Goal: Information Seeking & Learning: Learn about a topic

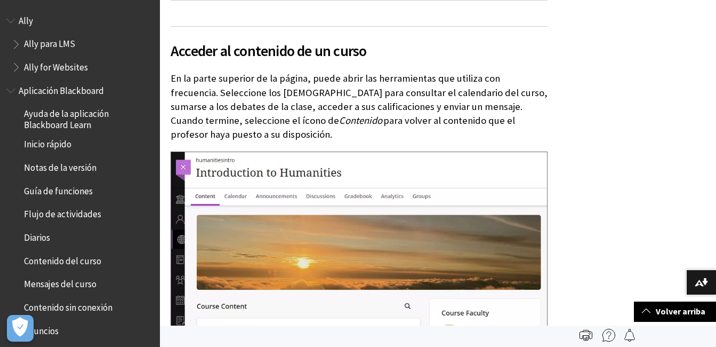
scroll to position [1365, 0]
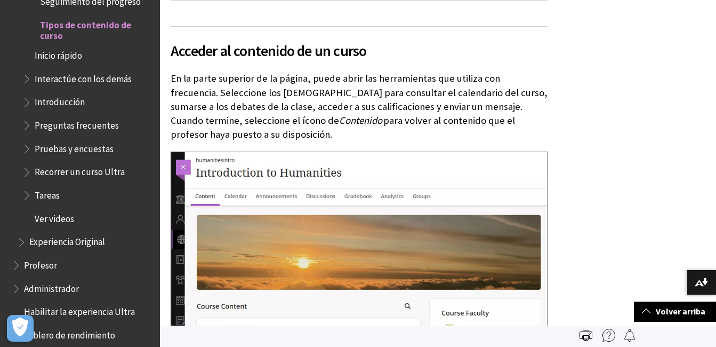
click at [51, 194] on span "Tareas" at bounding box center [47, 193] width 25 height 14
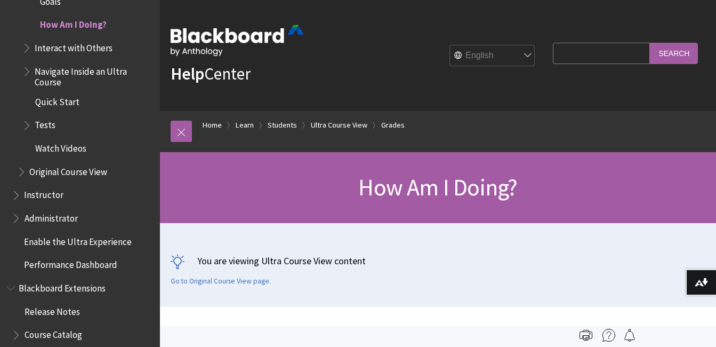
scroll to position [24, 0]
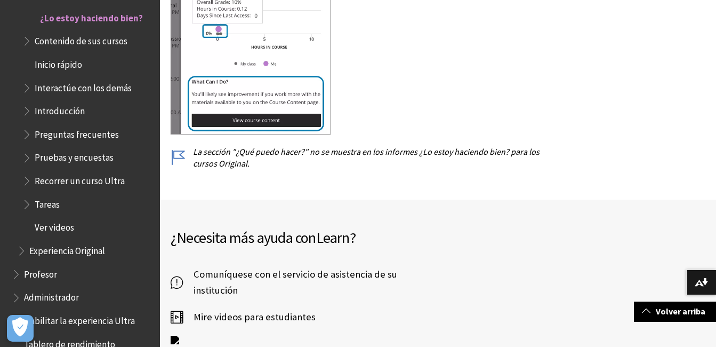
scroll to position [7232, 0]
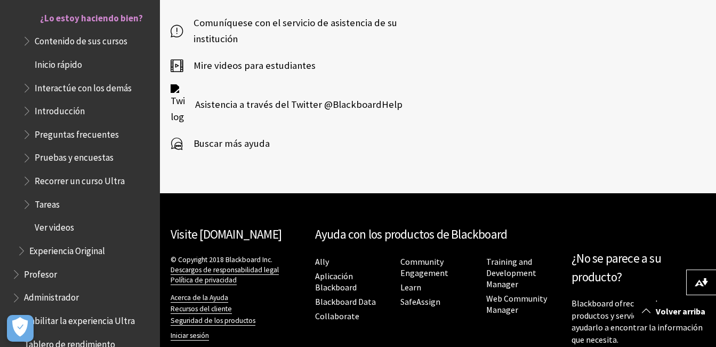
click at [91, 46] on span "Contenido de sus cursos" at bounding box center [81, 39] width 93 height 14
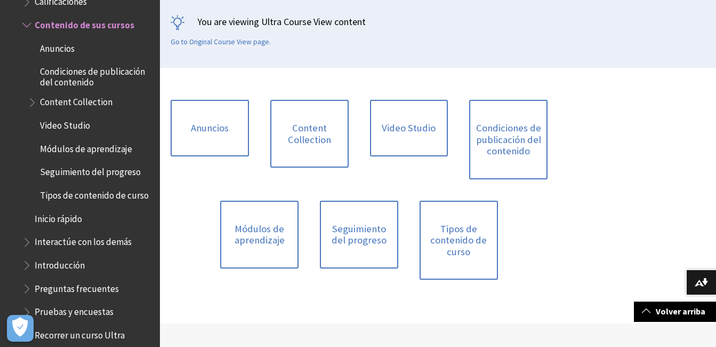
scroll to position [188, 0]
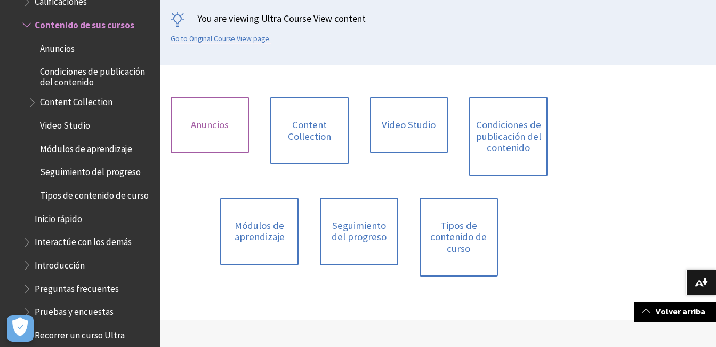
click at [211, 123] on link "Anuncios" at bounding box center [210, 124] width 78 height 57
click at [305, 122] on link "Content Collection" at bounding box center [309, 130] width 78 height 68
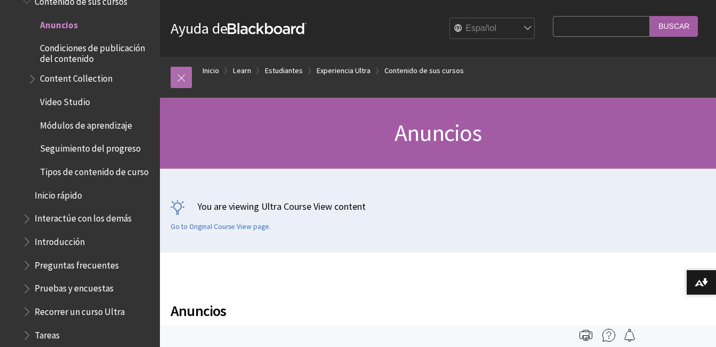
click at [181, 75] on link at bounding box center [181, 77] width 21 height 21
